Goal: Task Accomplishment & Management: Manage account settings

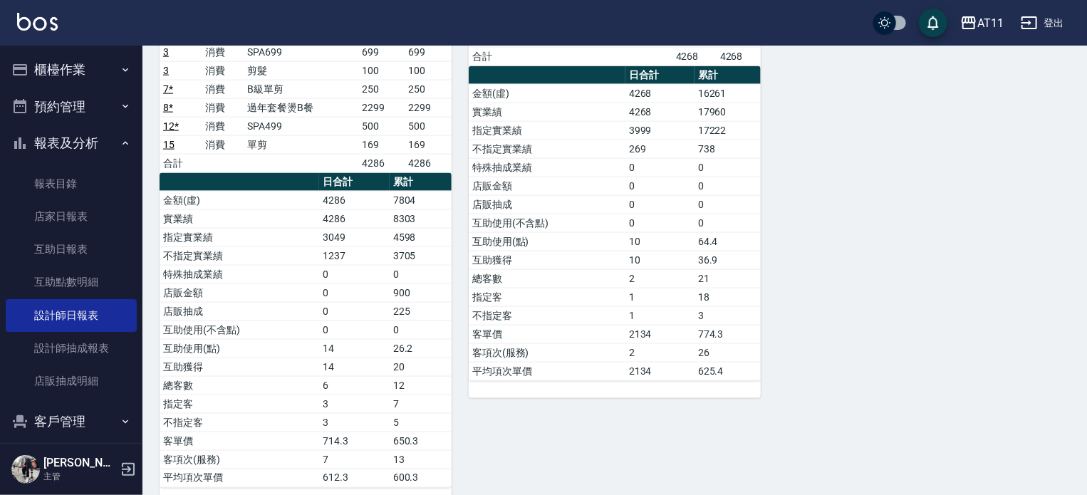
scroll to position [891, 0]
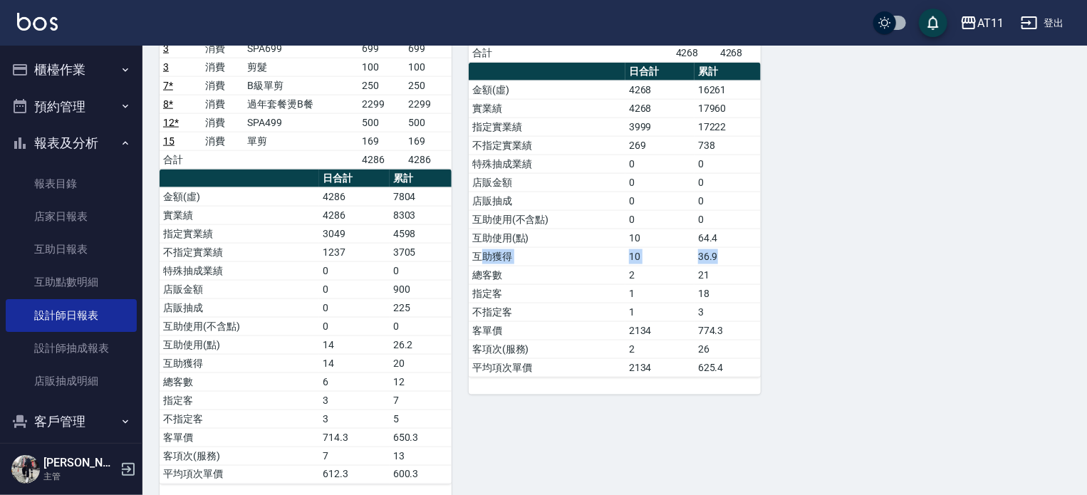
drag, startPoint x: 483, startPoint y: 246, endPoint x: 721, endPoint y: 249, distance: 238.0
click at [721, 249] on tr "互助獲得 10 36.9" at bounding box center [615, 256] width 292 height 19
click at [730, 256] on td "36.9" at bounding box center [728, 256] width 66 height 19
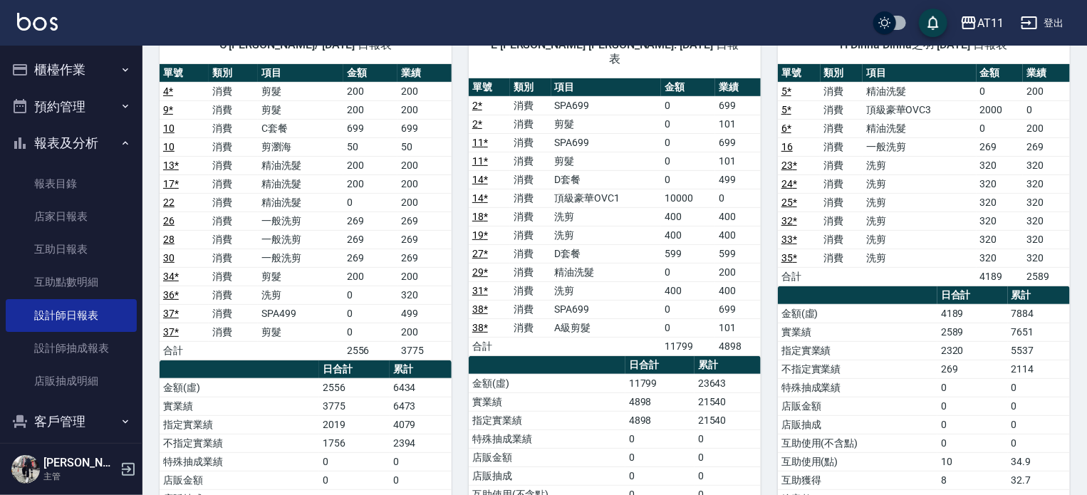
scroll to position [285, 0]
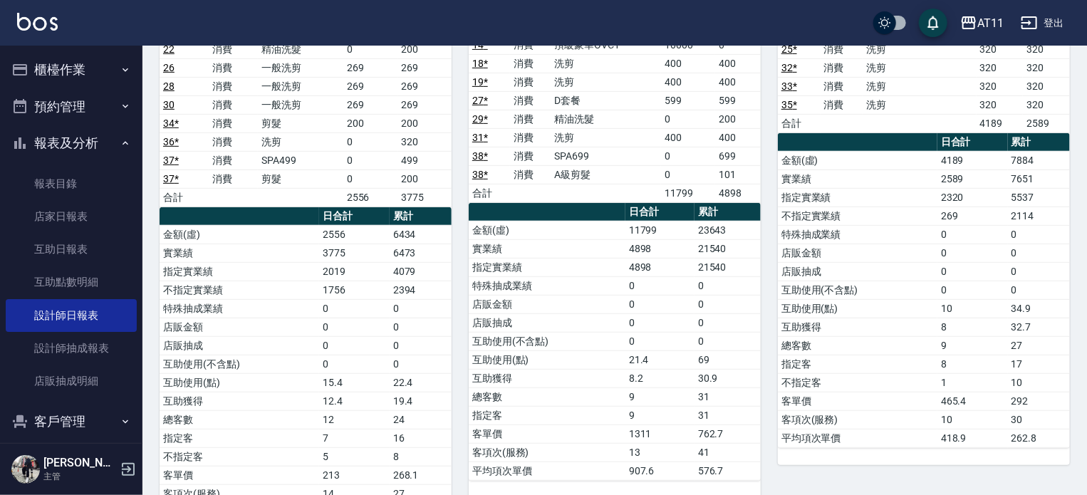
click at [70, 80] on button "櫃檯作業" at bounding box center [71, 69] width 131 height 37
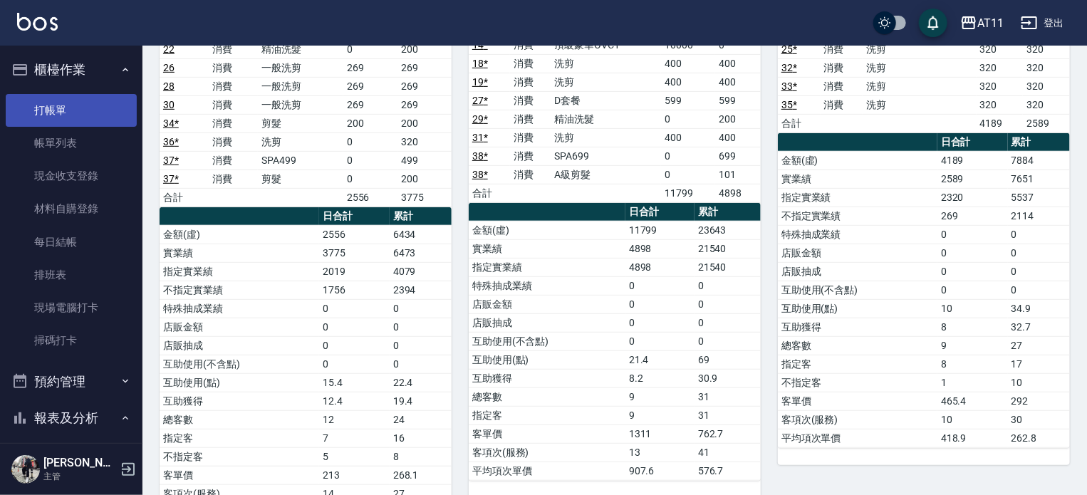
click at [70, 103] on link "打帳單" at bounding box center [71, 110] width 131 height 33
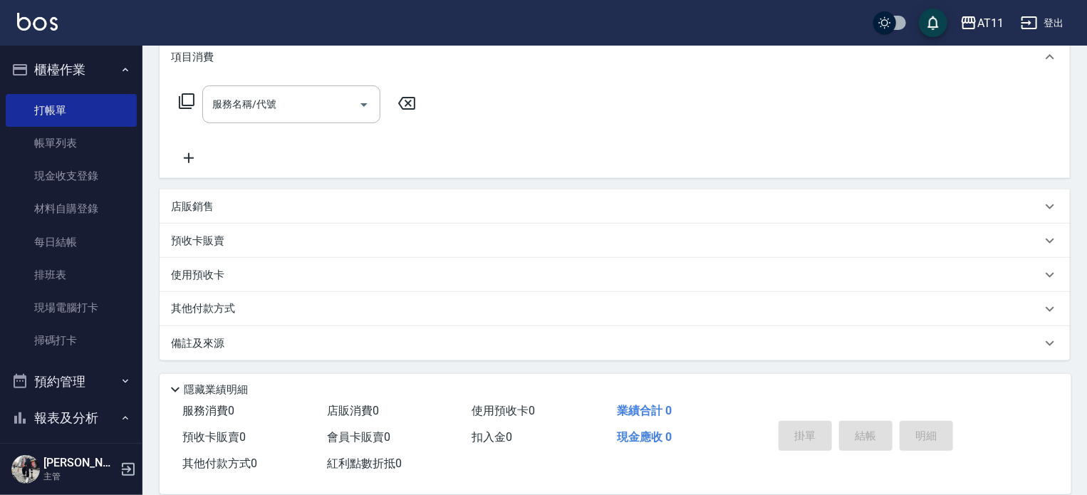
scroll to position [356, 0]
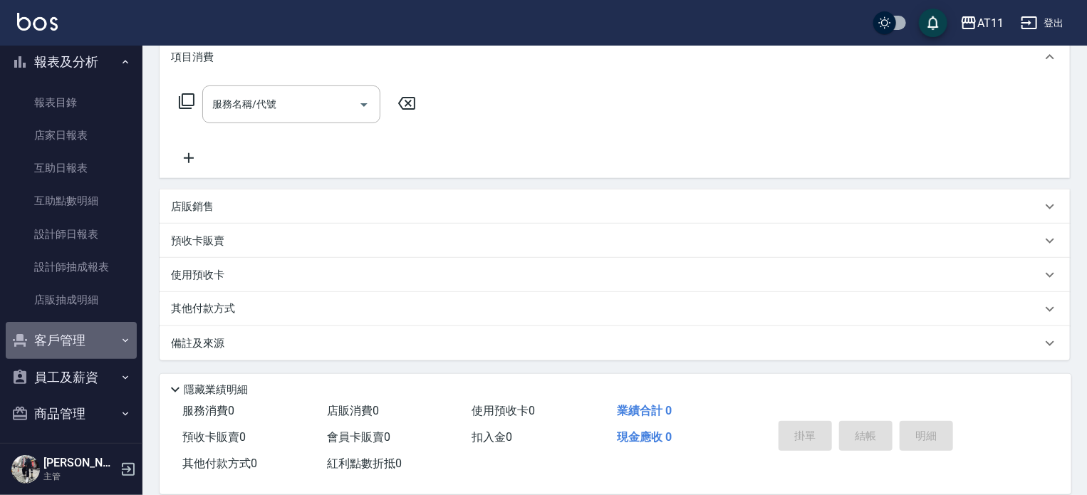
click at [73, 348] on button "客戶管理" at bounding box center [71, 340] width 131 height 37
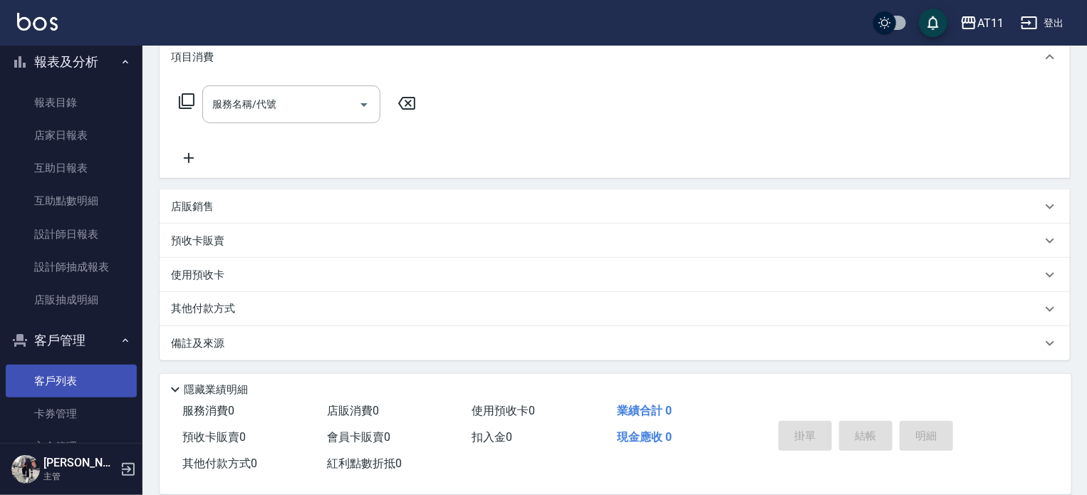
click at [87, 380] on link "客戶列表" at bounding box center [71, 381] width 131 height 33
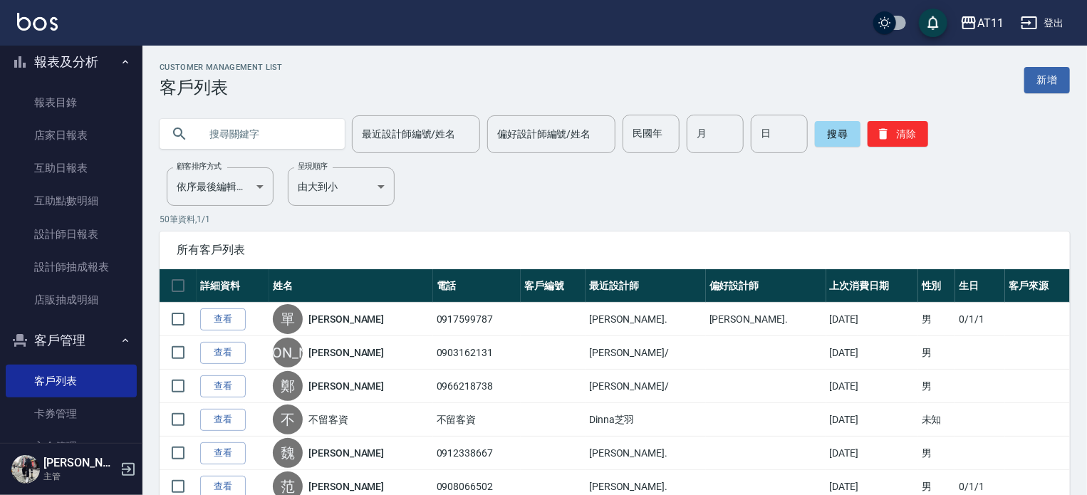
click at [316, 130] on input "text" at bounding box center [266, 134] width 134 height 38
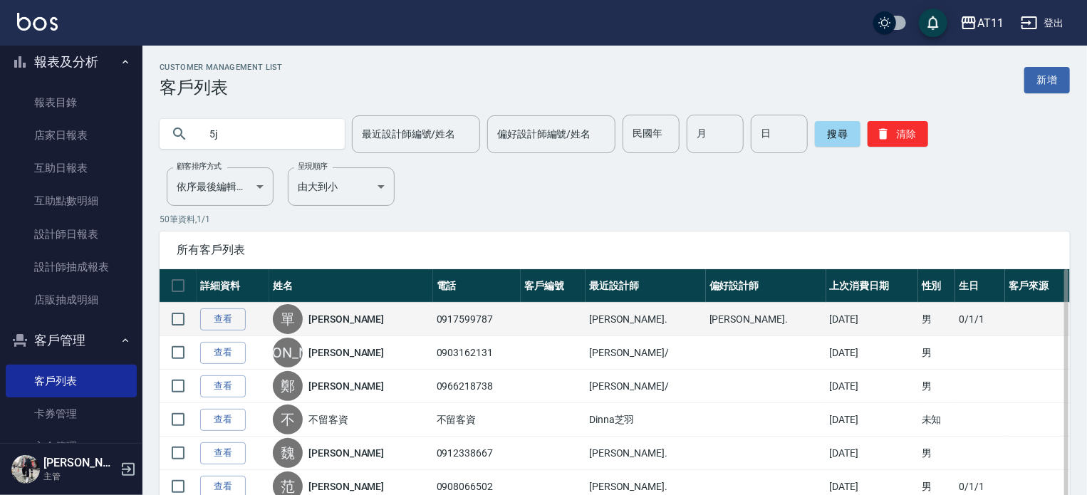
type input "5"
type input "ㄑ"
type input "莊"
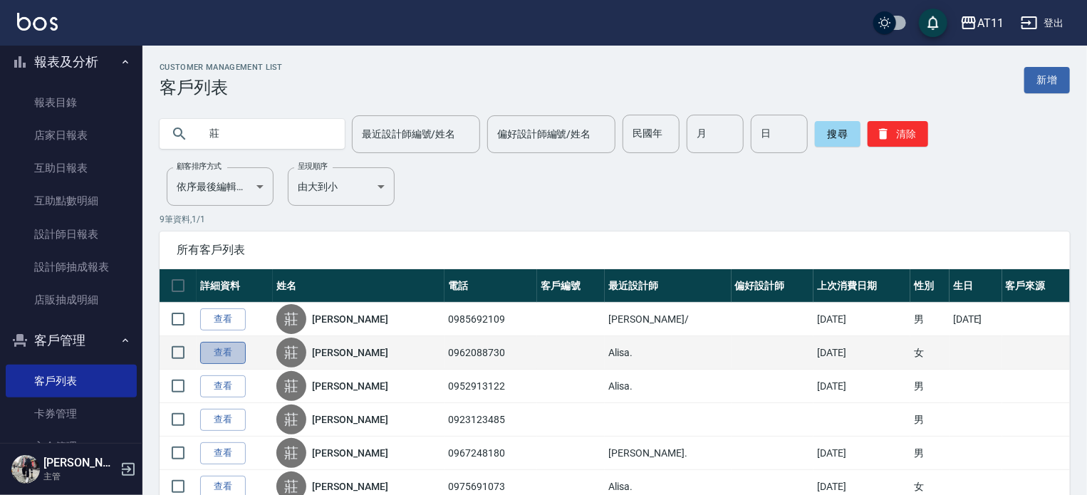
click at [220, 355] on link "查看" at bounding box center [223, 353] width 46 height 22
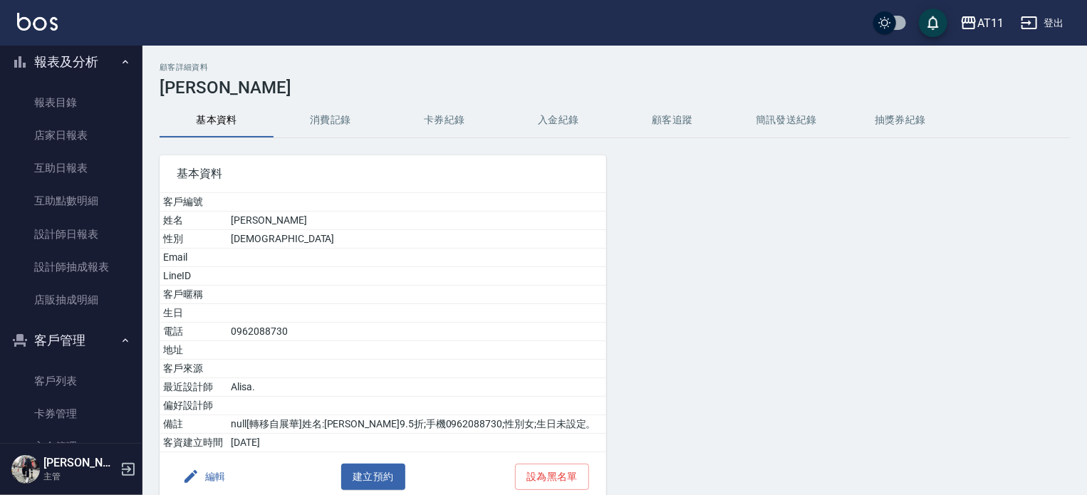
click at [545, 108] on button "入金紀錄" at bounding box center [559, 120] width 114 height 34
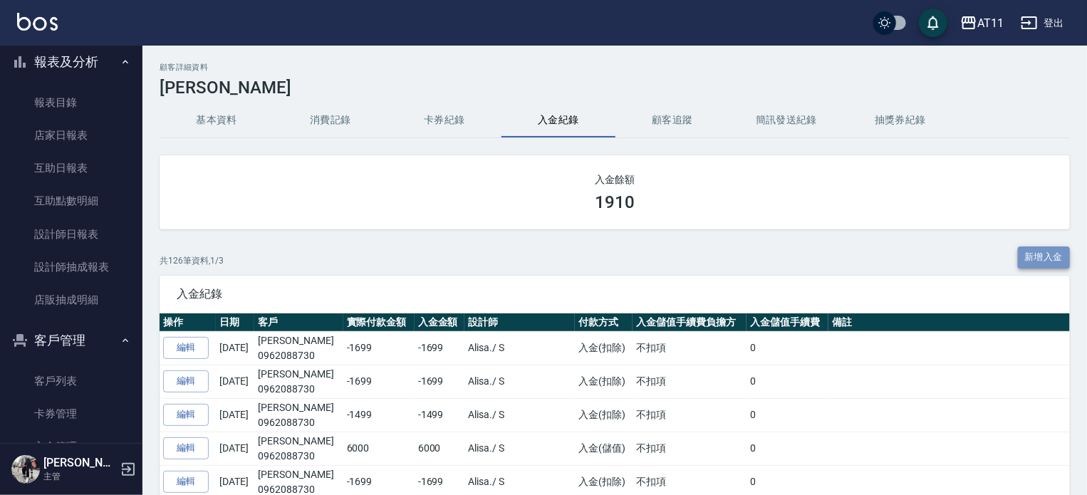
click at [1052, 255] on button "新增入金" at bounding box center [1044, 257] width 53 height 22
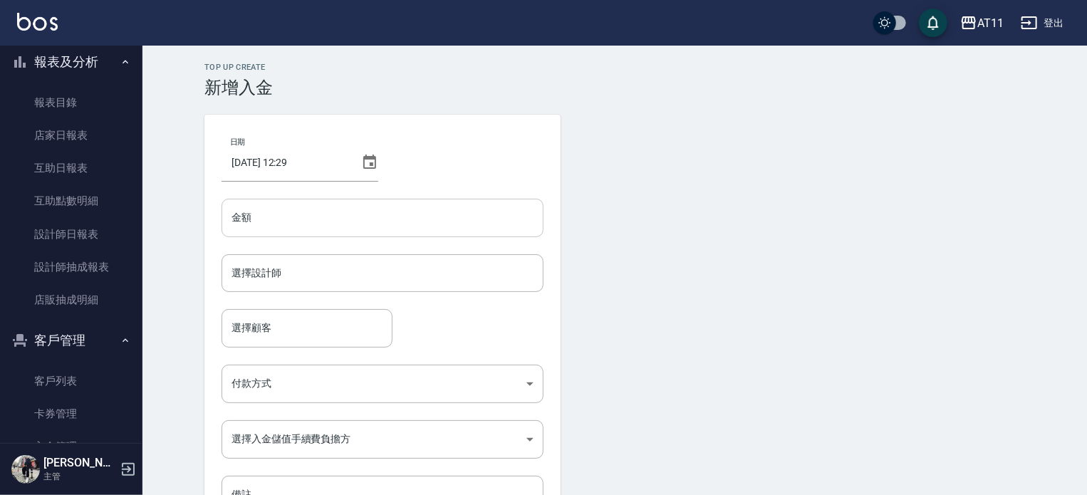
click at [390, 214] on input "金額" at bounding box center [383, 218] width 322 height 38
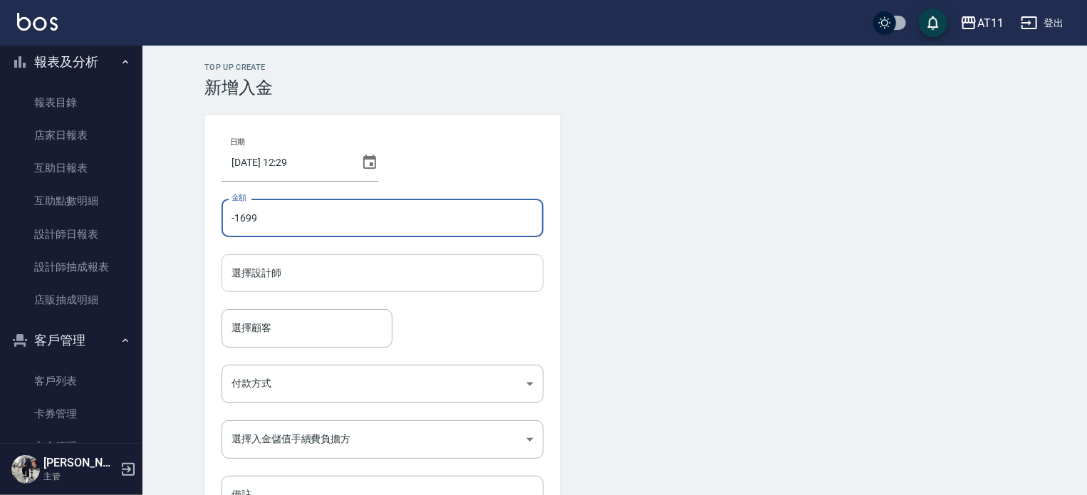
type input "-1699"
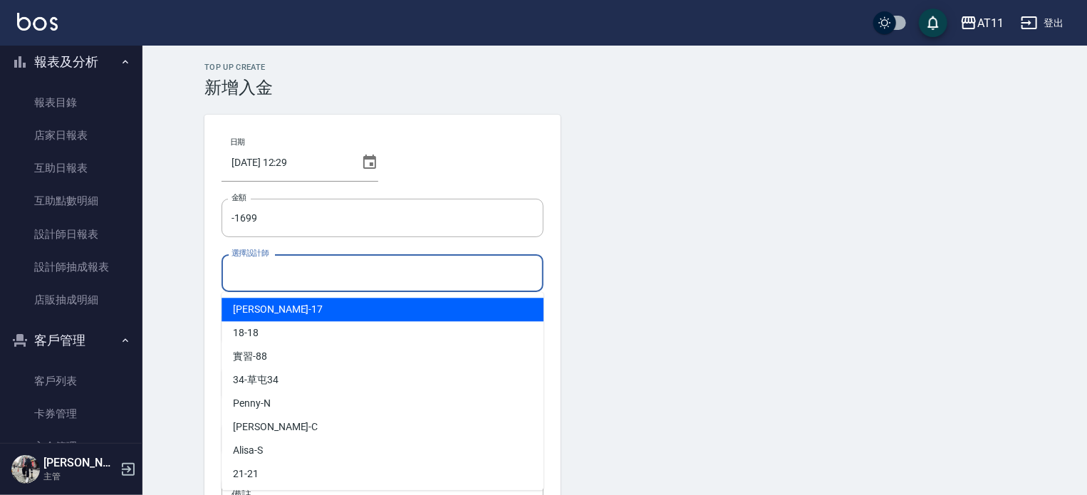
click at [356, 280] on input "選擇設計師" at bounding box center [382, 273] width 309 height 25
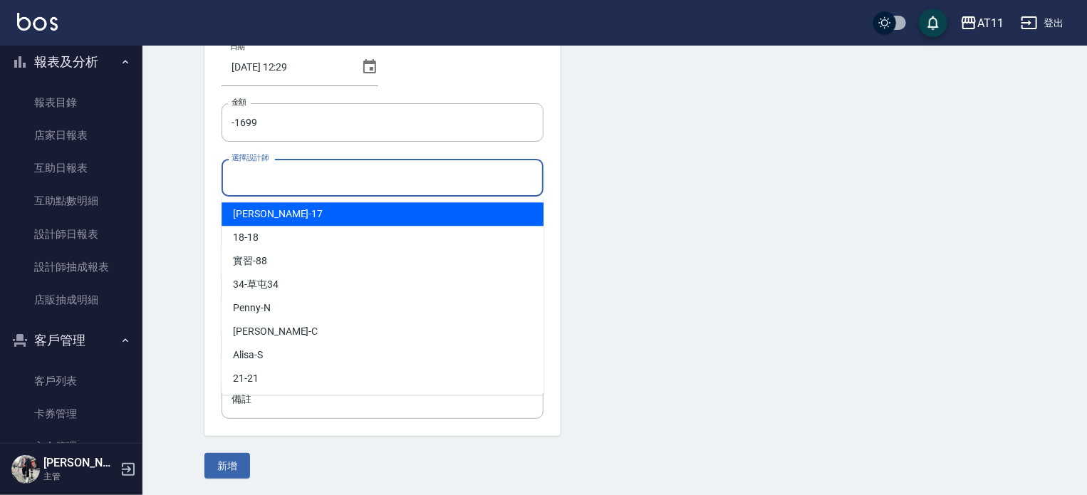
scroll to position [96, 0]
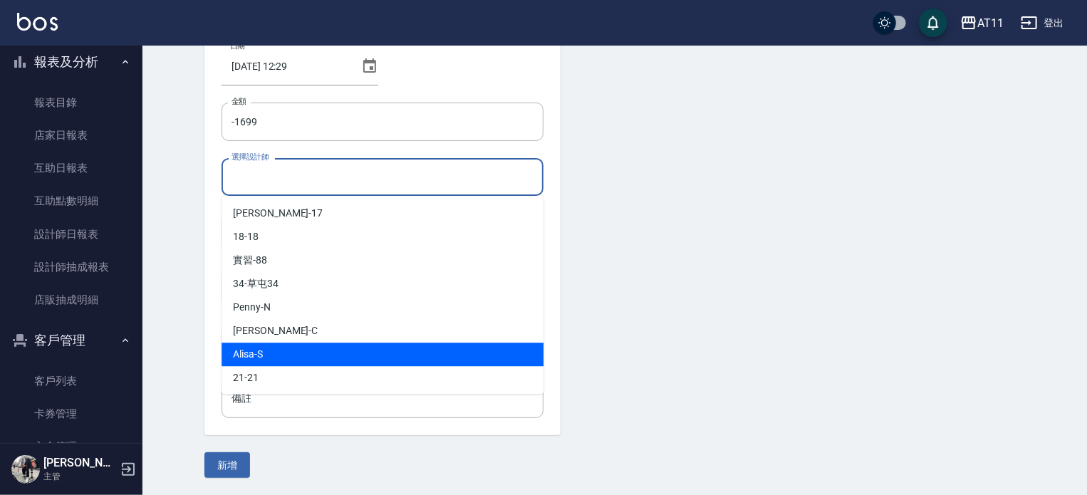
click at [305, 351] on div "Alisa -S" at bounding box center [383, 355] width 322 height 24
type input "Alisa-S"
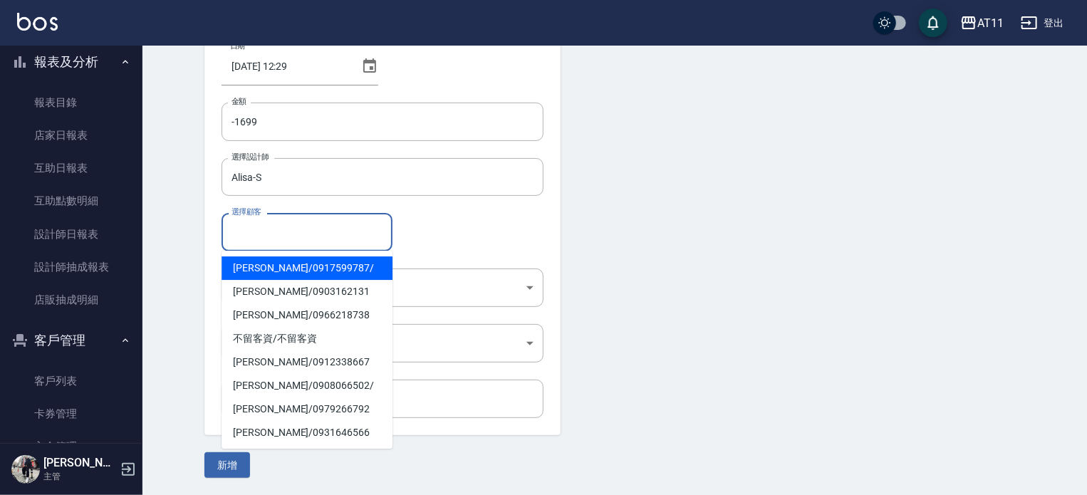
click at [285, 239] on input "選擇顧客" at bounding box center [307, 231] width 158 height 25
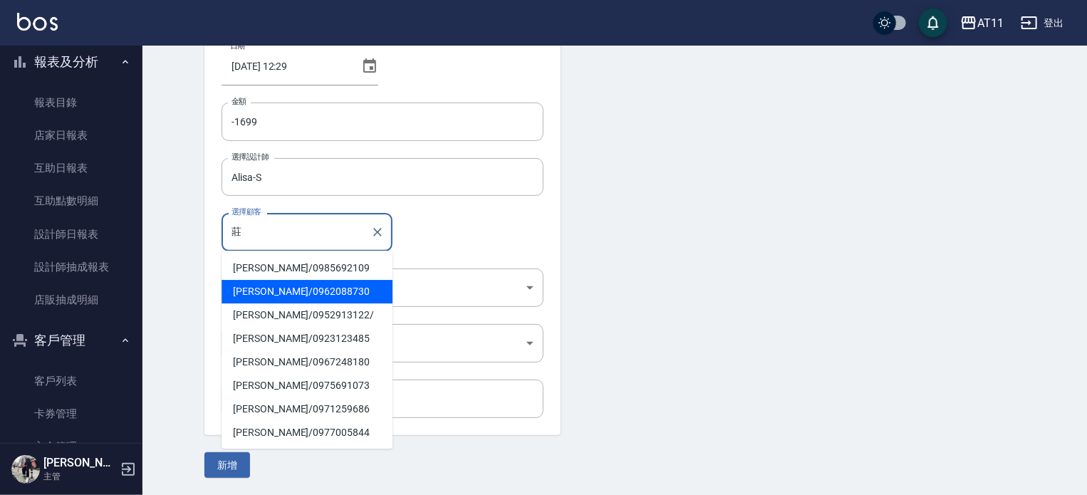
click at [291, 292] on span "莊芷瑄 / 0962088730" at bounding box center [307, 292] width 171 height 24
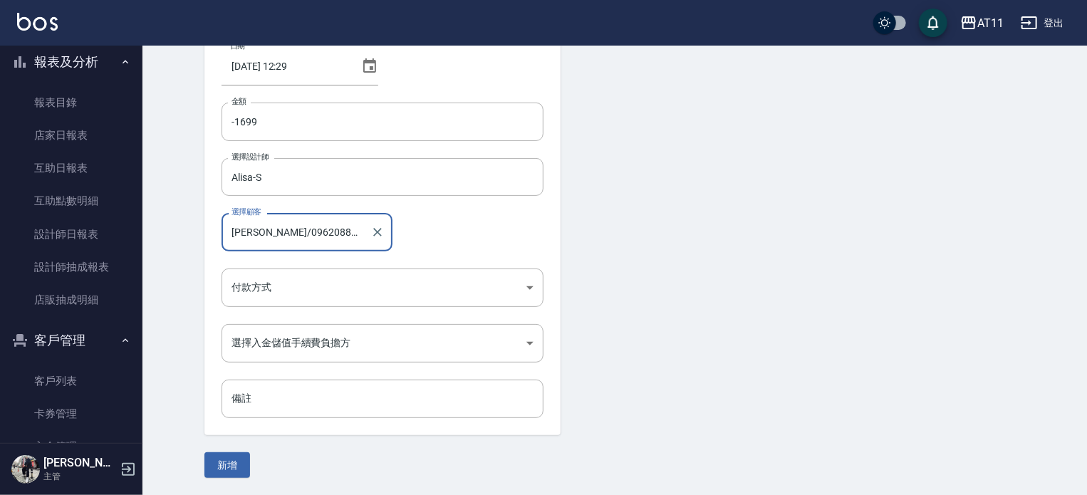
type input "莊芷瑄/0962088730"
click at [291, 292] on body "AT11 登出 櫃檯作業 打帳單 帳單列表 現金收支登錄 材料自購登錄 每日結帳 排班表 現場電腦打卡 掃碼打卡 預約管理 預約管理 單日預約紀錄 單週預約紀…" at bounding box center [543, 199] width 1087 height 591
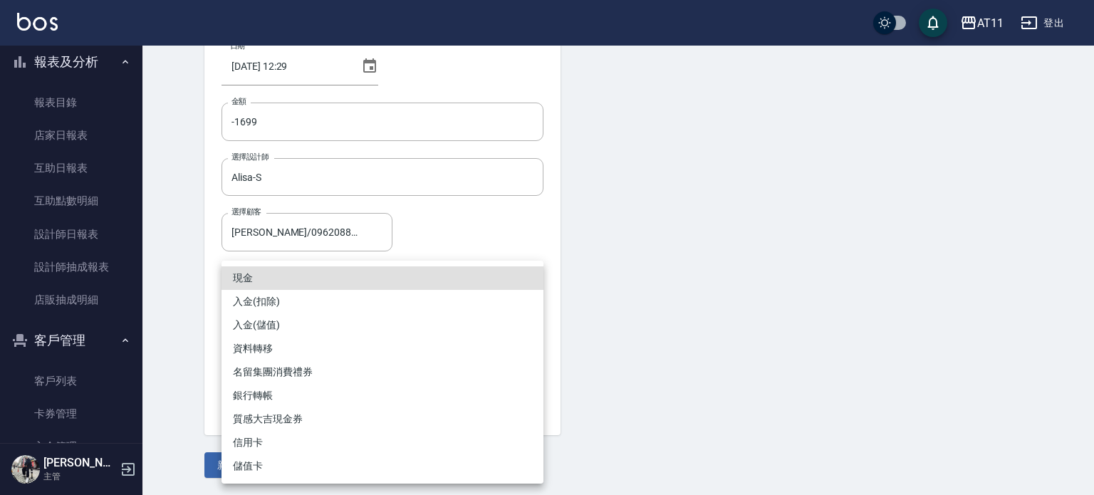
click at [293, 301] on li "入金(扣除)" at bounding box center [383, 302] width 322 height 24
type input "入金(扣除)"
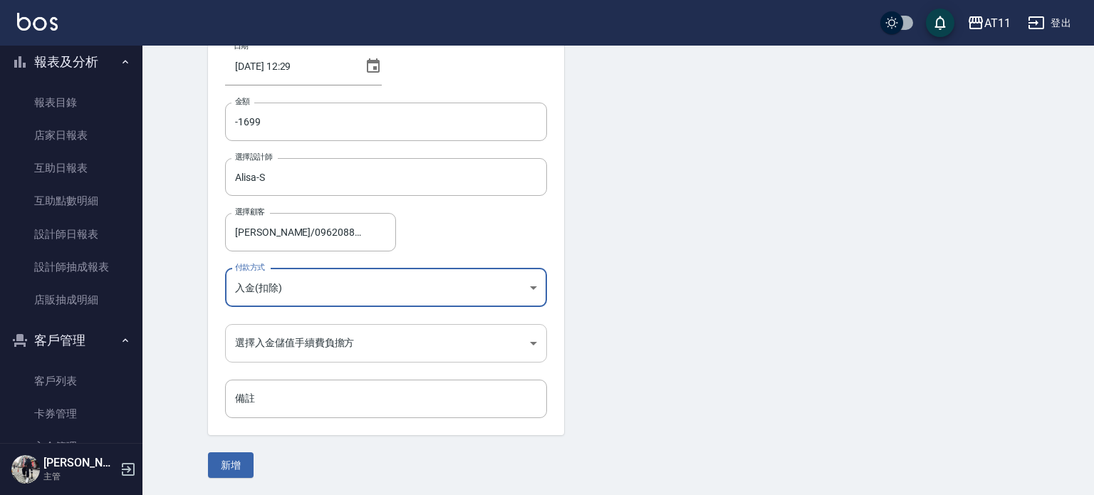
click at [256, 340] on body "AT11 登出 櫃檯作業 打帳單 帳單列表 現金收支登錄 材料自購登錄 每日結帳 排班表 現場電腦打卡 掃碼打卡 預約管理 預約管理 單日預約紀錄 單週預約紀…" at bounding box center [547, 199] width 1094 height 591
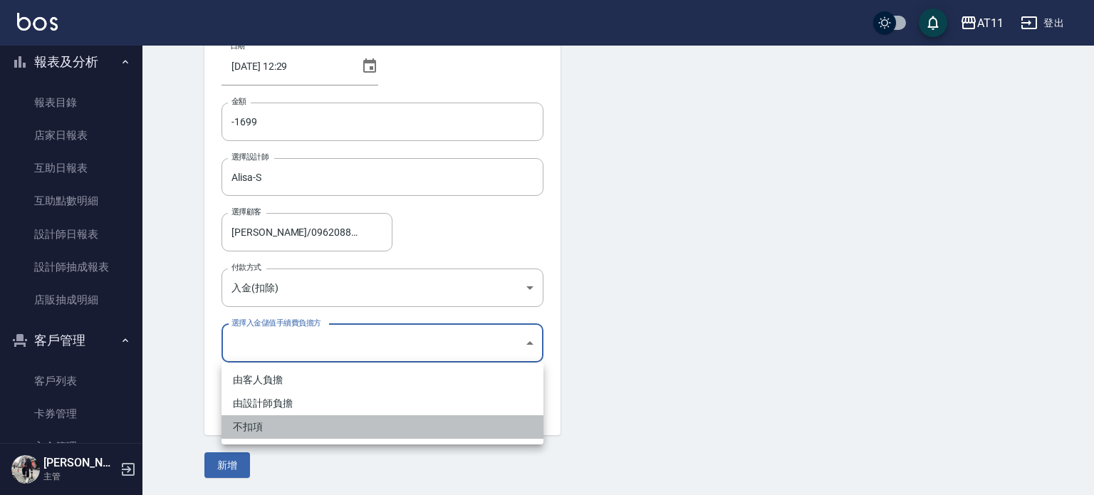
click at [274, 424] on li "不扣項" at bounding box center [383, 427] width 322 height 24
type input "WITHOUTHANDLINGFEE"
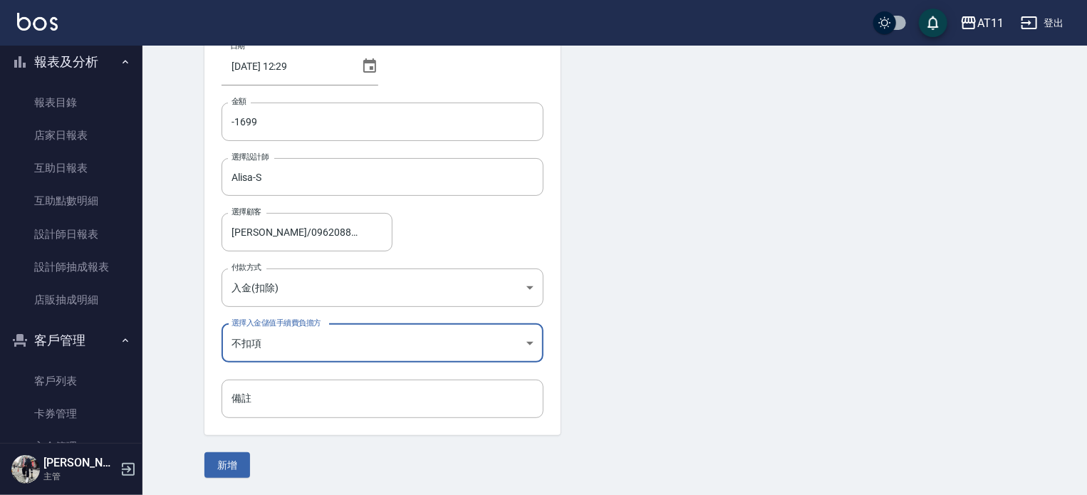
click at [243, 455] on button "新增" at bounding box center [227, 465] width 46 height 26
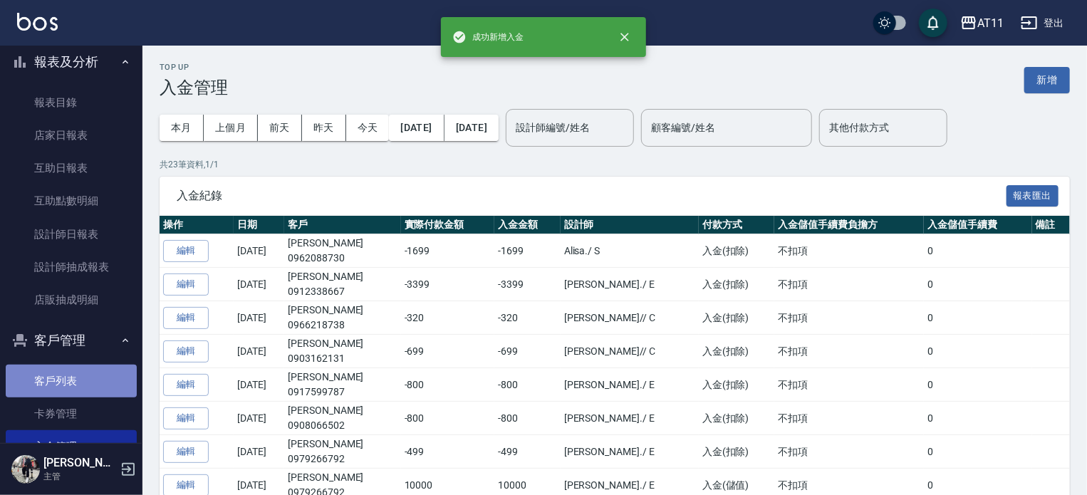
click at [73, 386] on link "客戶列表" at bounding box center [71, 381] width 131 height 33
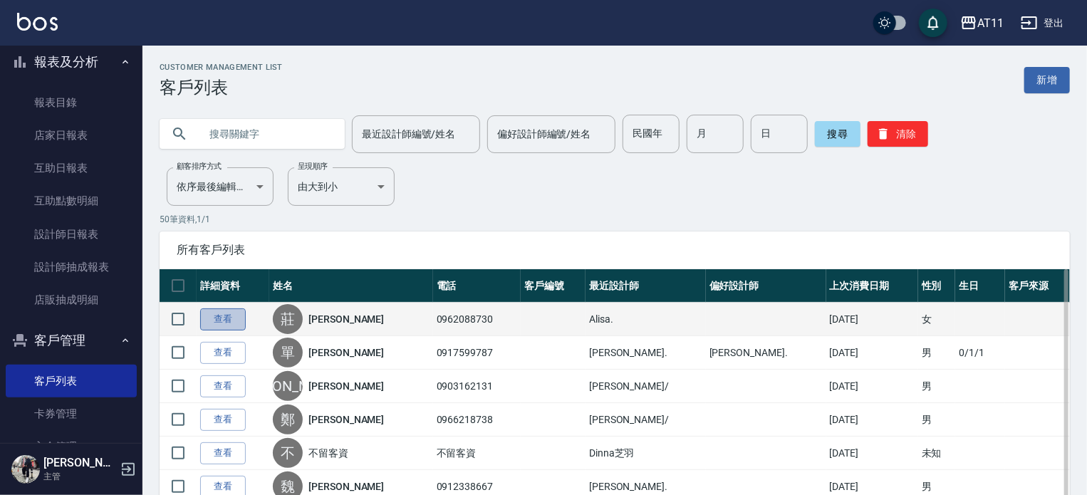
click at [213, 310] on link "查看" at bounding box center [223, 319] width 46 height 22
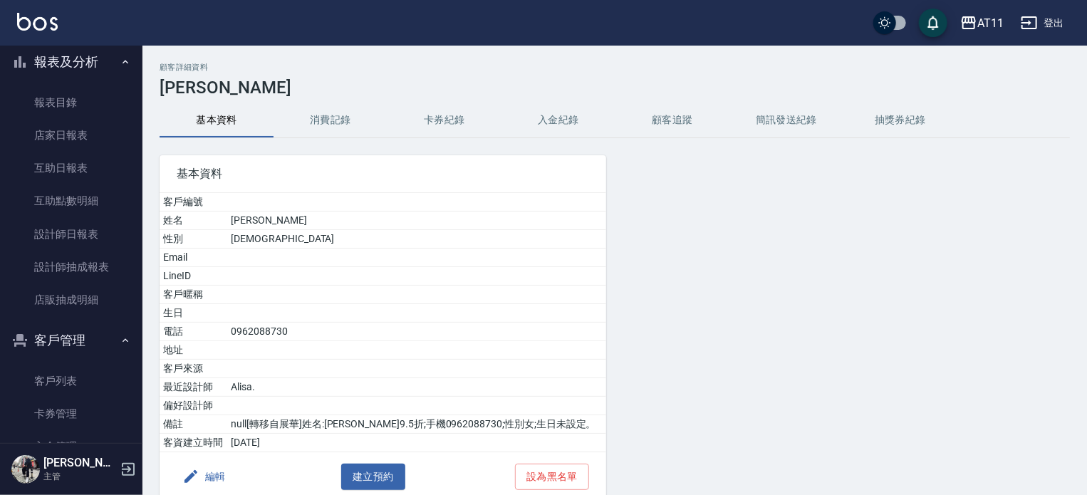
click at [549, 120] on button "入金紀錄" at bounding box center [559, 120] width 114 height 34
